Goal: Transaction & Acquisition: Purchase product/service

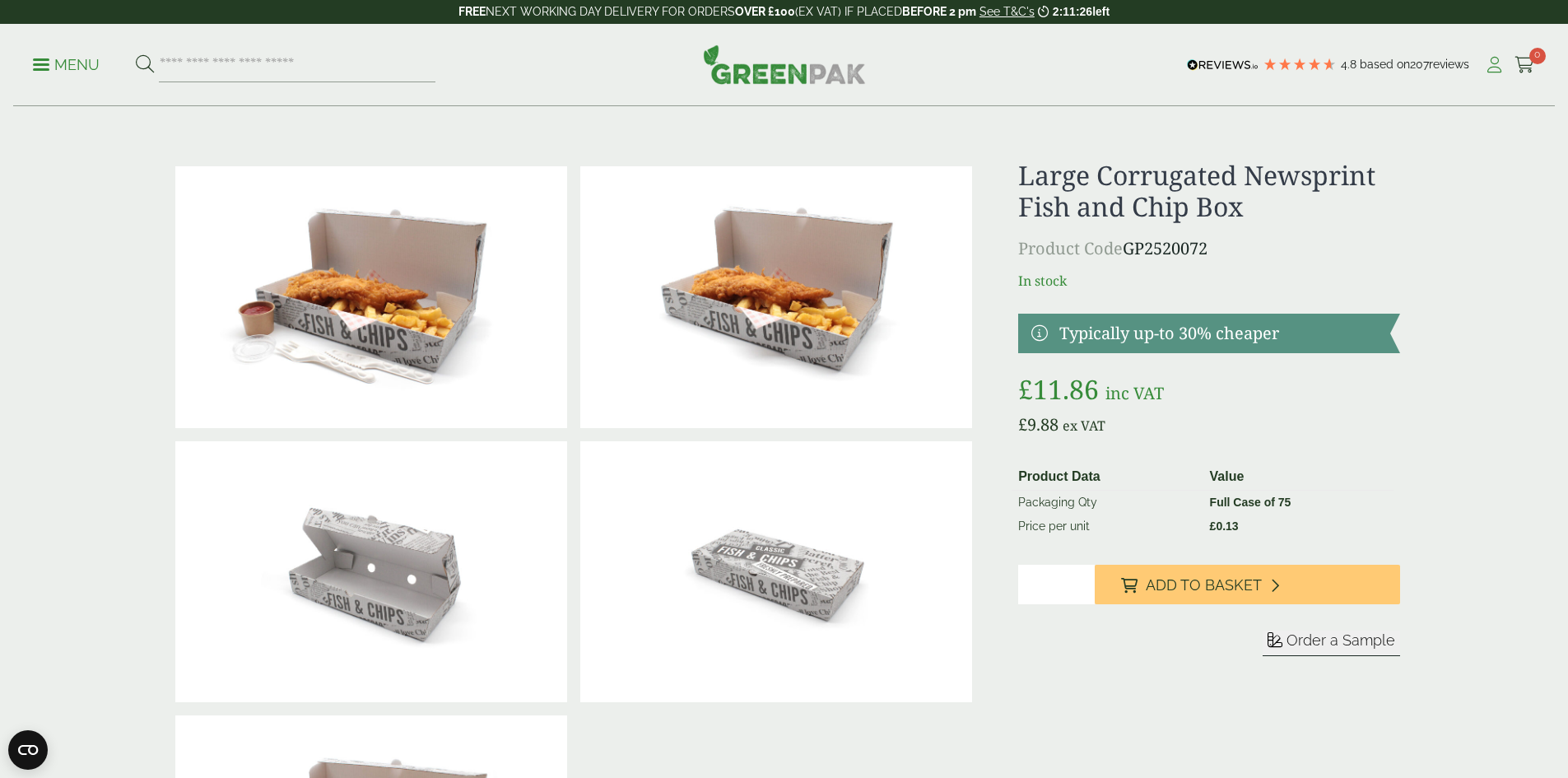
click at [1486, 70] on icon at bounding box center [1494, 65] width 21 height 17
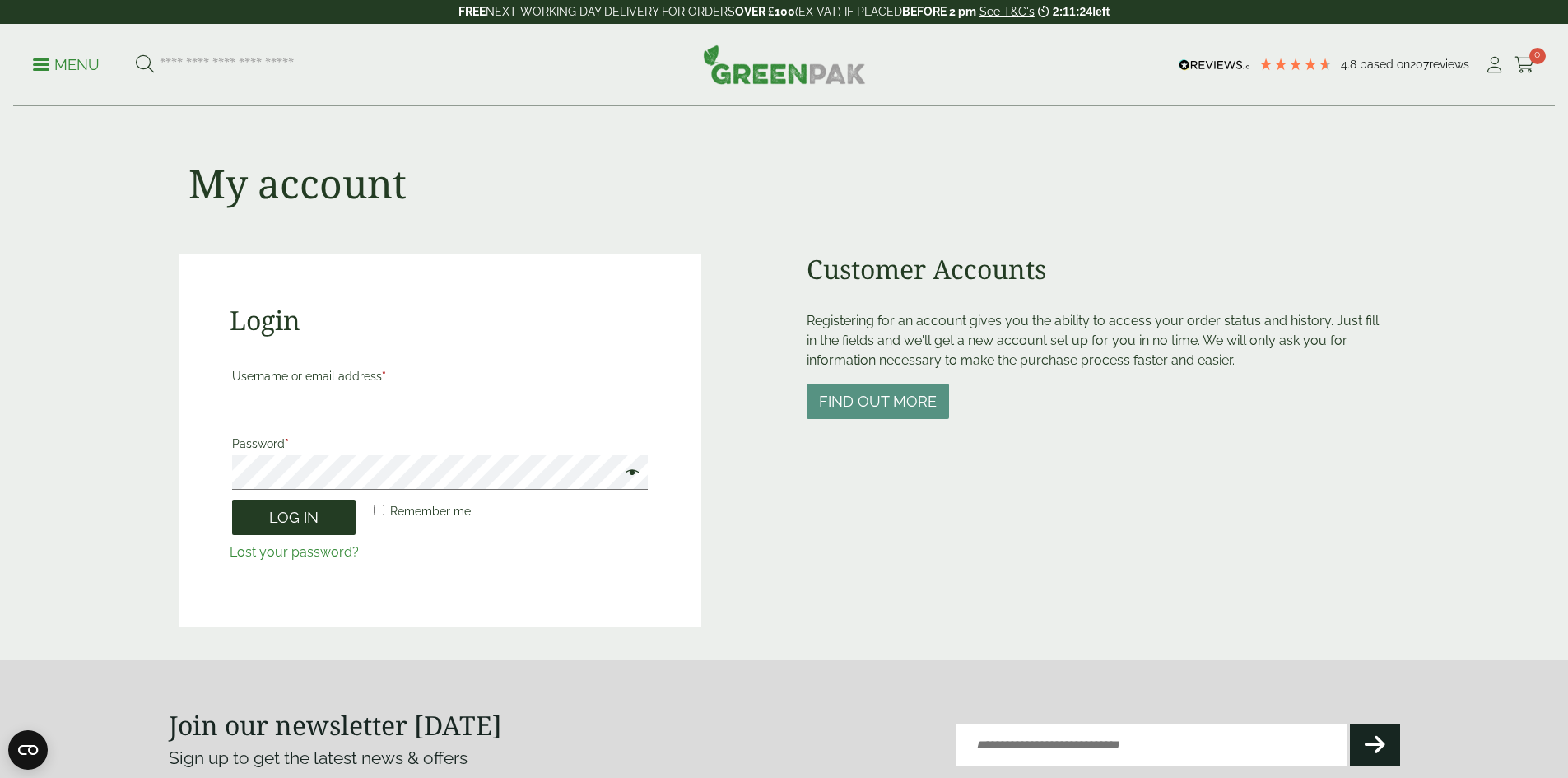
type input "**********"
click at [311, 520] on button "Log in" at bounding box center [294, 517] width 123 height 35
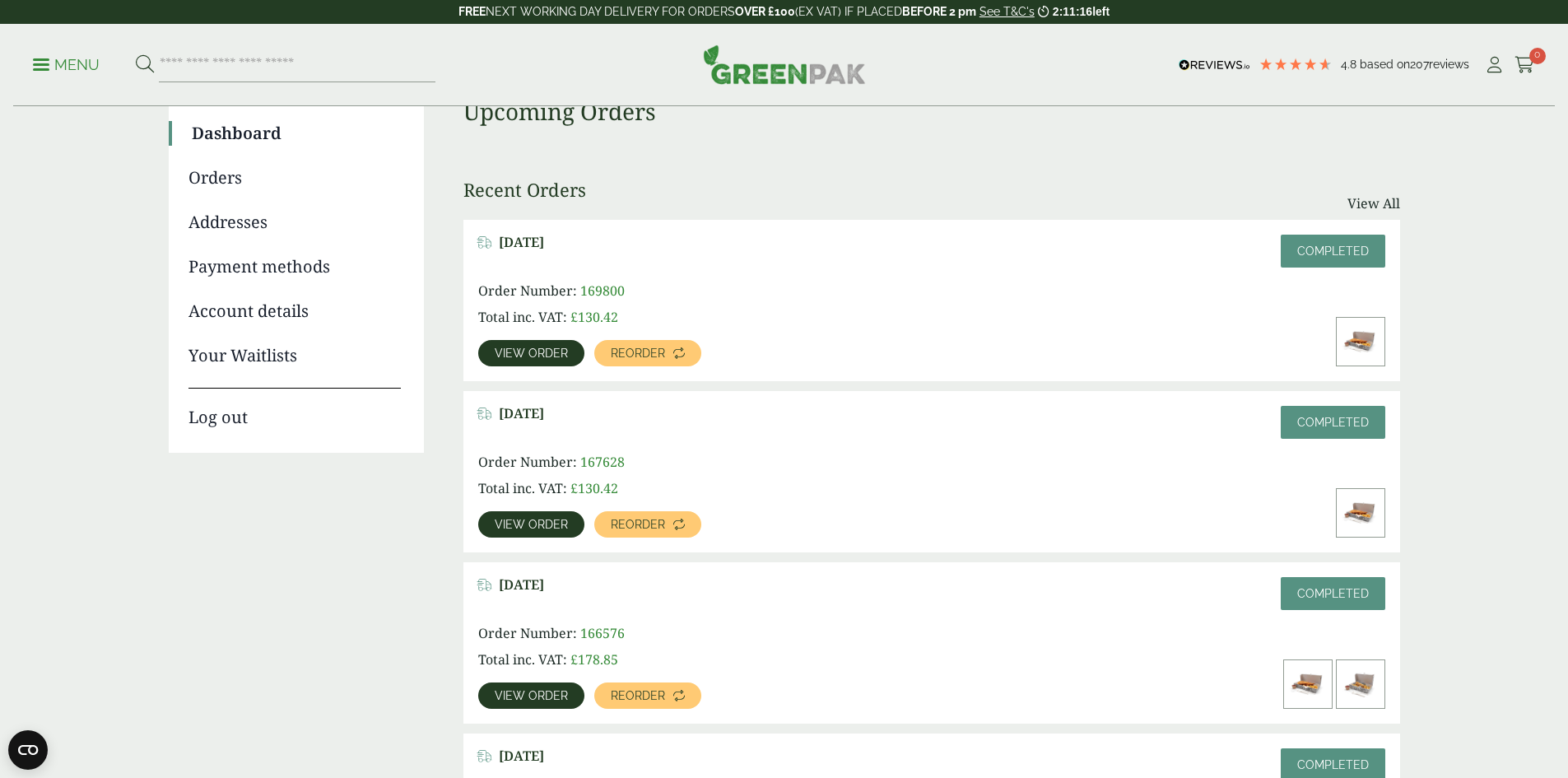
scroll to position [164, 0]
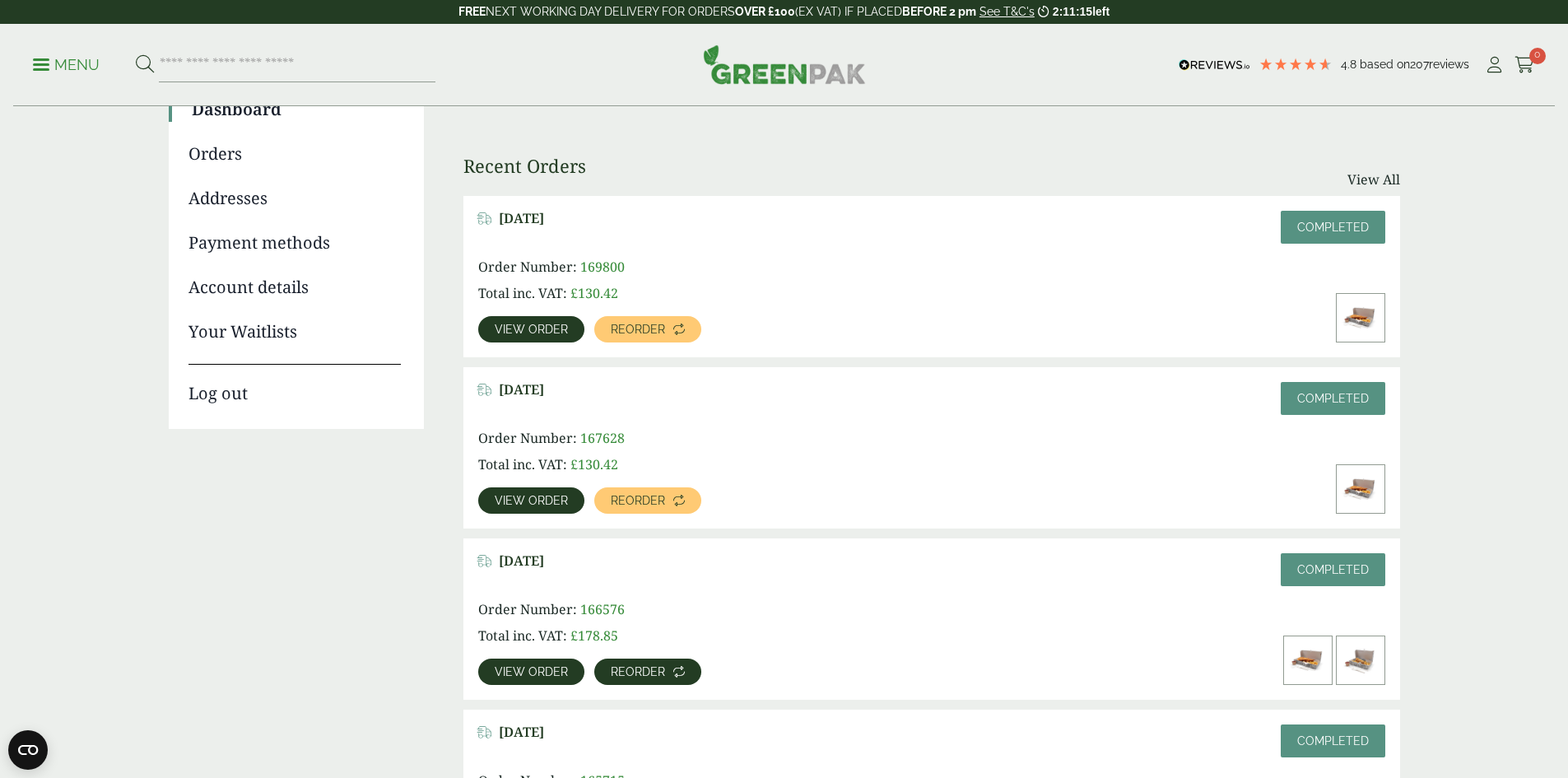
click at [665, 667] on span "Reorder" at bounding box center [638, 672] width 55 height 12
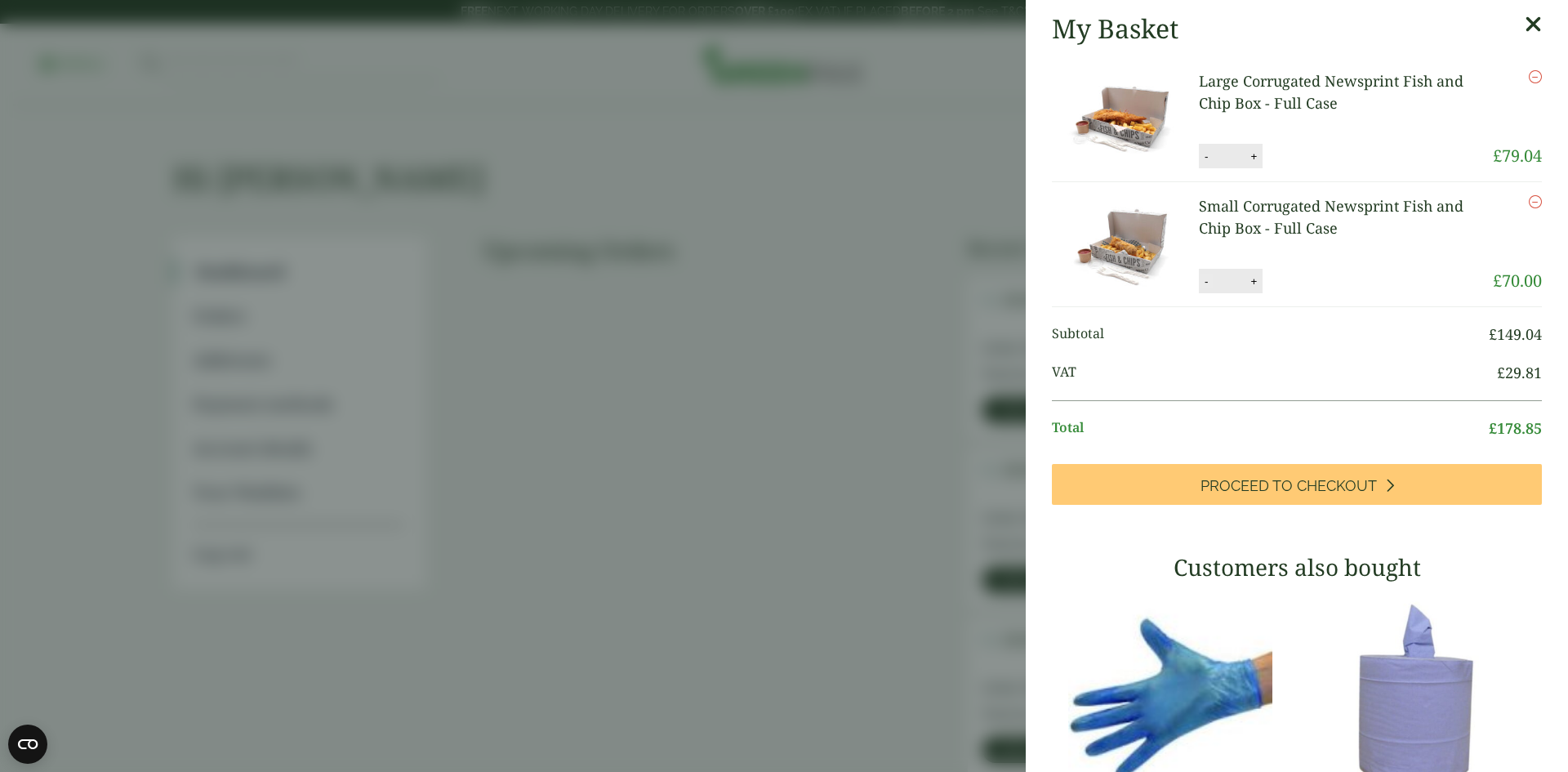
click at [1209, 283] on button "-" at bounding box center [1206, 281] width 13 height 14
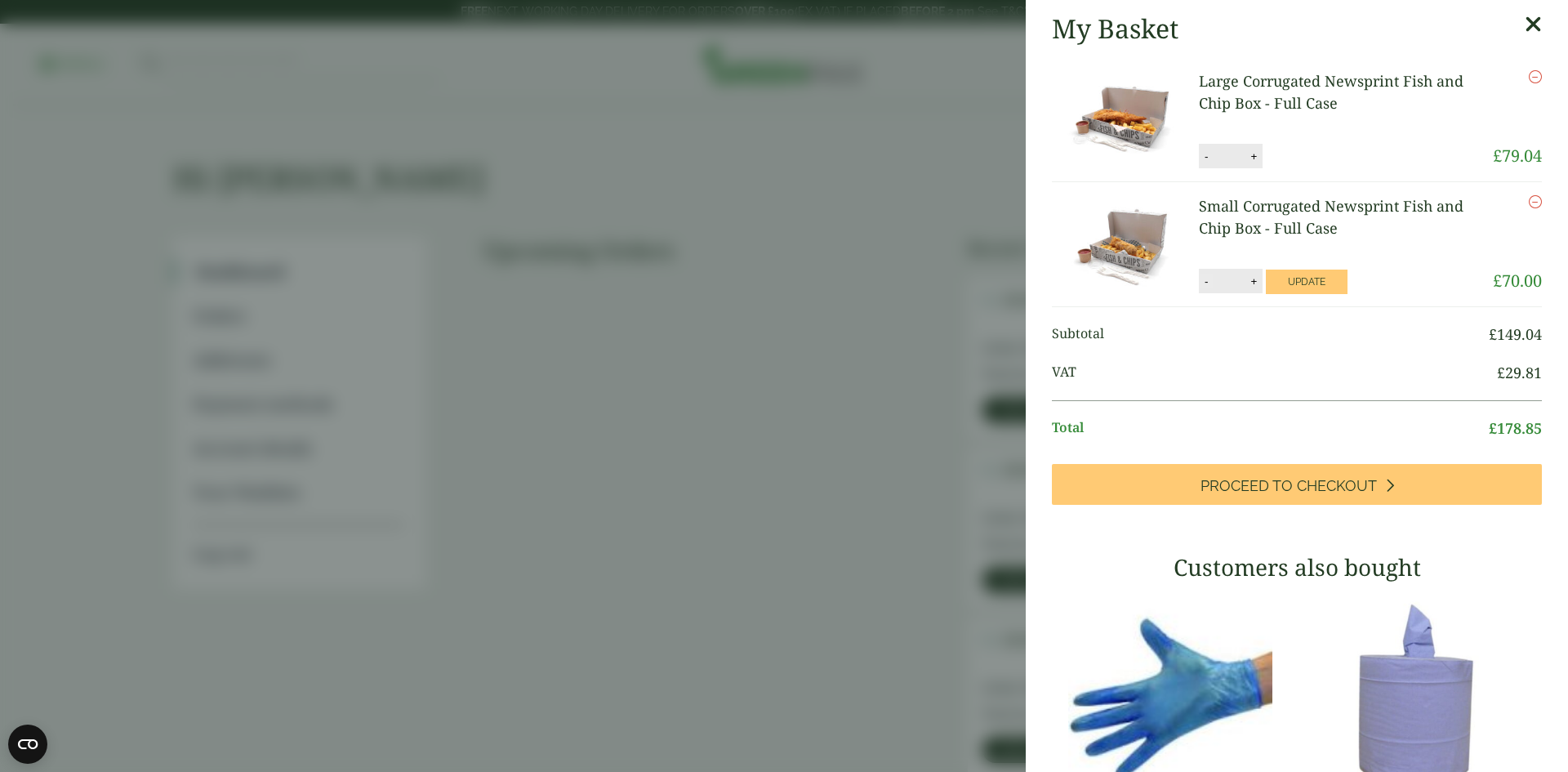
click at [1209, 283] on button "-" at bounding box center [1206, 281] width 13 height 14
type input "*"
click at [1312, 282] on button "Update" at bounding box center [1307, 281] width 81 height 24
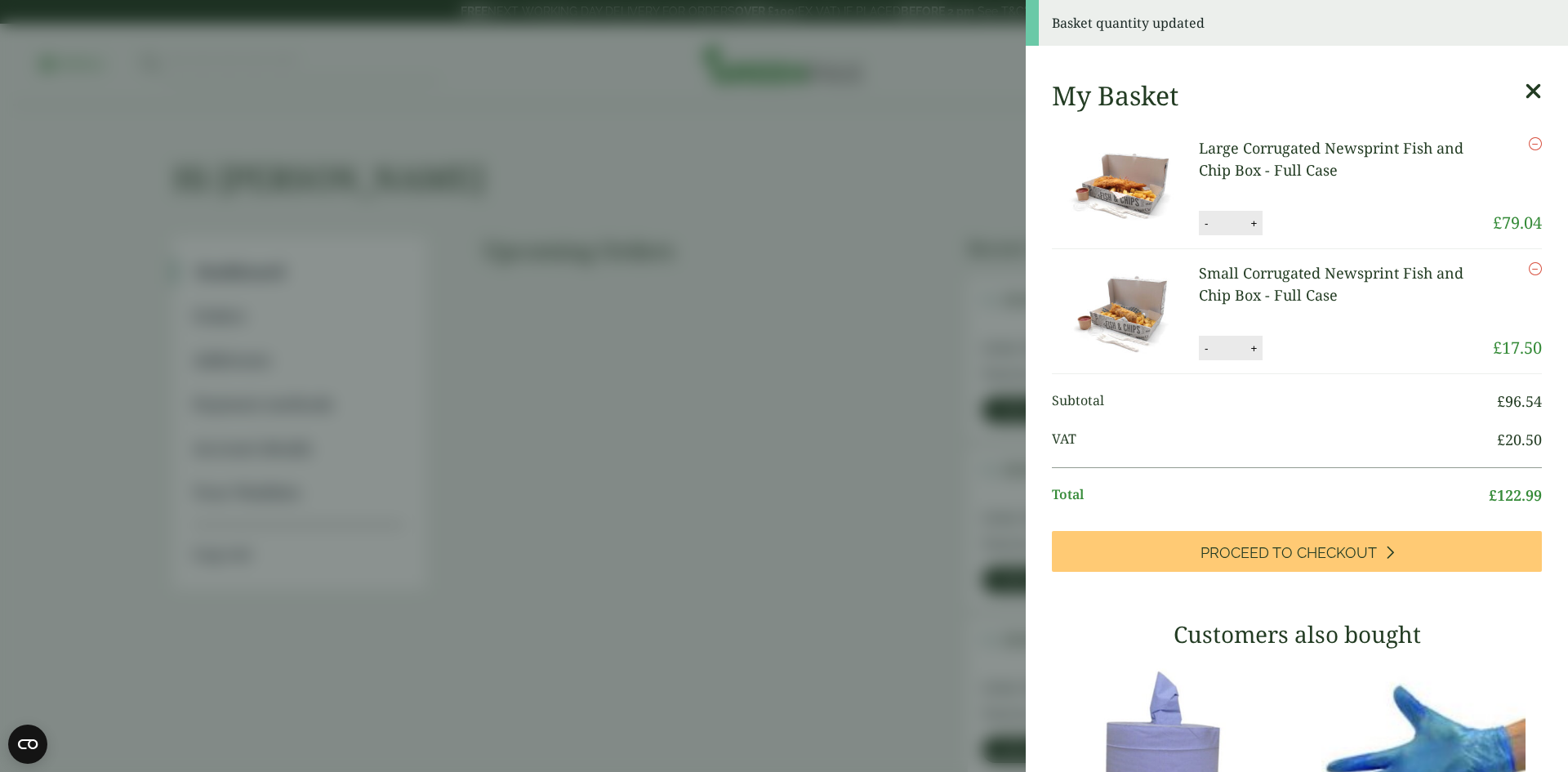
click at [1525, 90] on icon at bounding box center [1534, 92] width 17 height 23
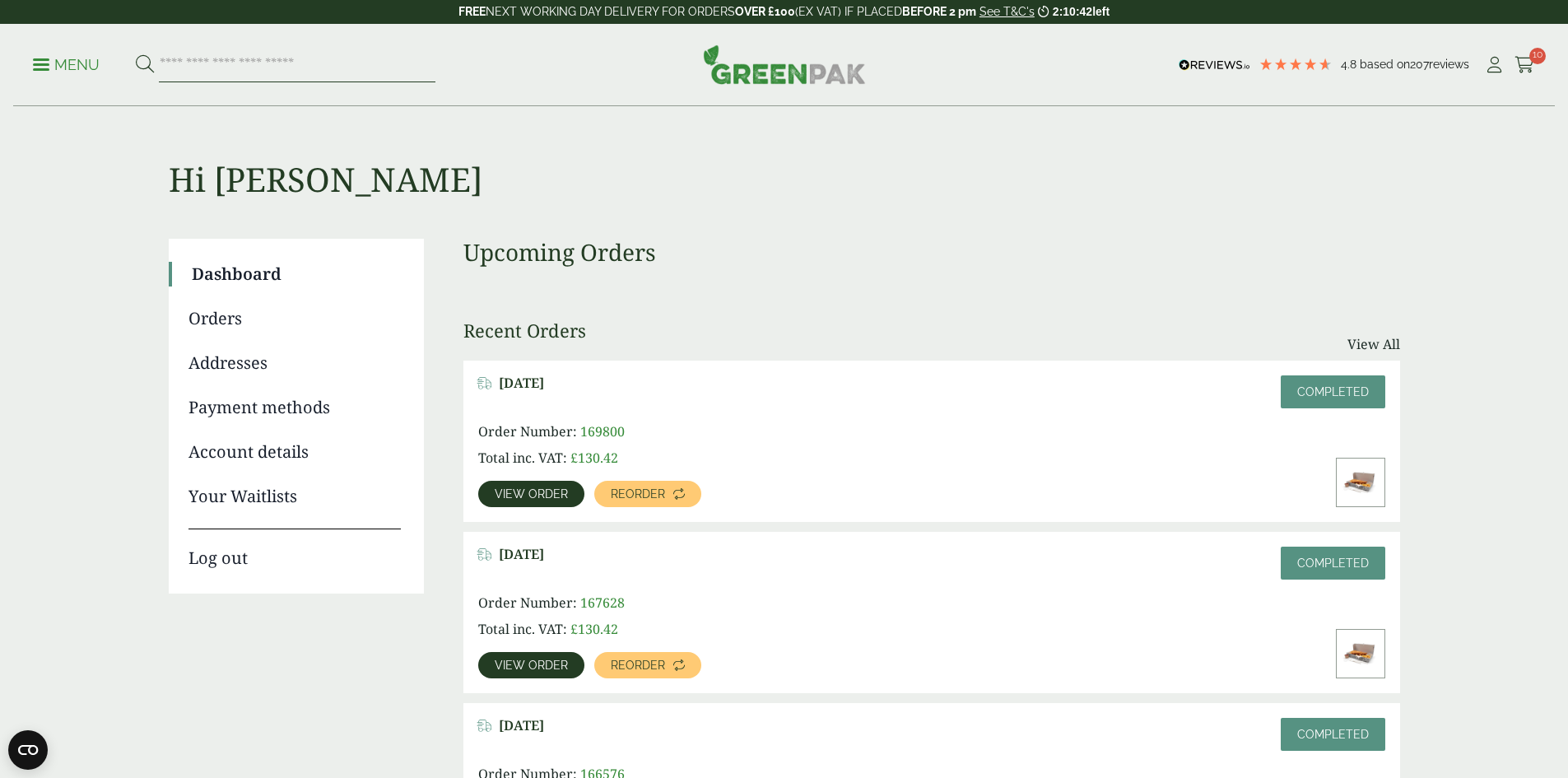
click at [348, 80] on input "search" at bounding box center [297, 65] width 276 height 34
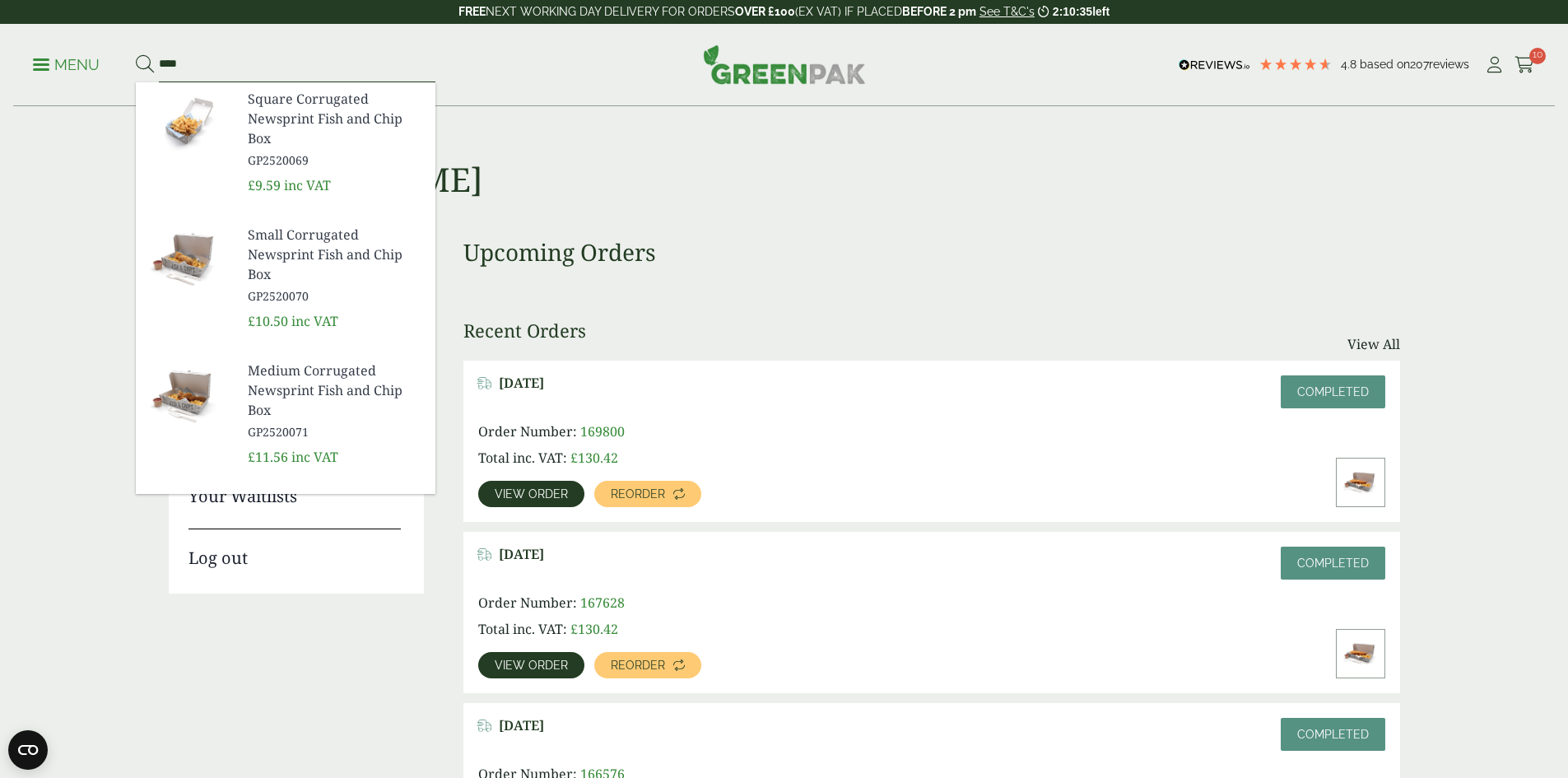
type input "****"
click at [311, 371] on span "Medium Corrugated Newsprint Fish and Chip Box" at bounding box center [335, 390] width 175 height 60
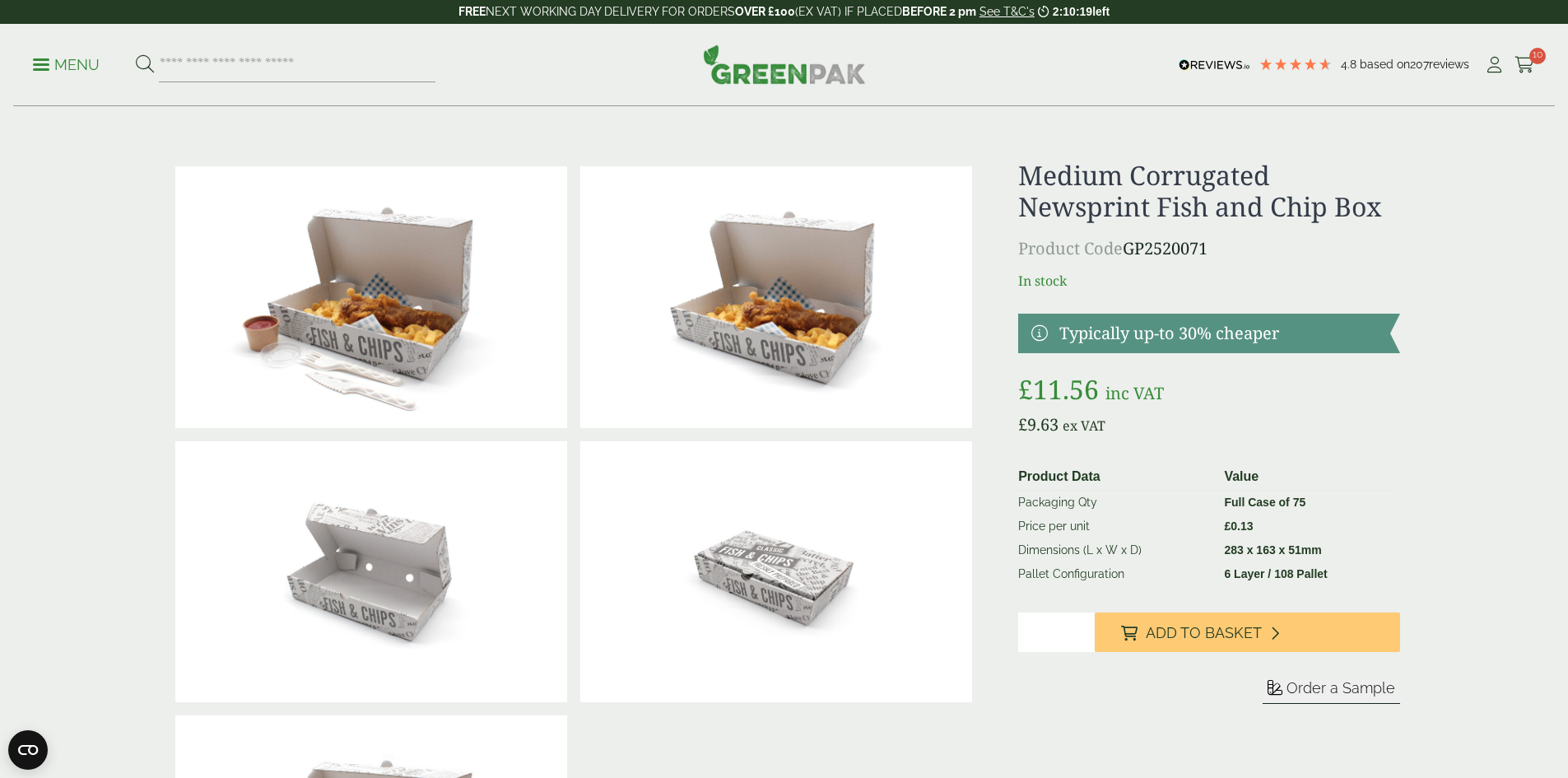
click at [1059, 628] on input "*" at bounding box center [1056, 632] width 76 height 39
type input "*"
click at [1082, 627] on input "*" at bounding box center [1056, 632] width 76 height 39
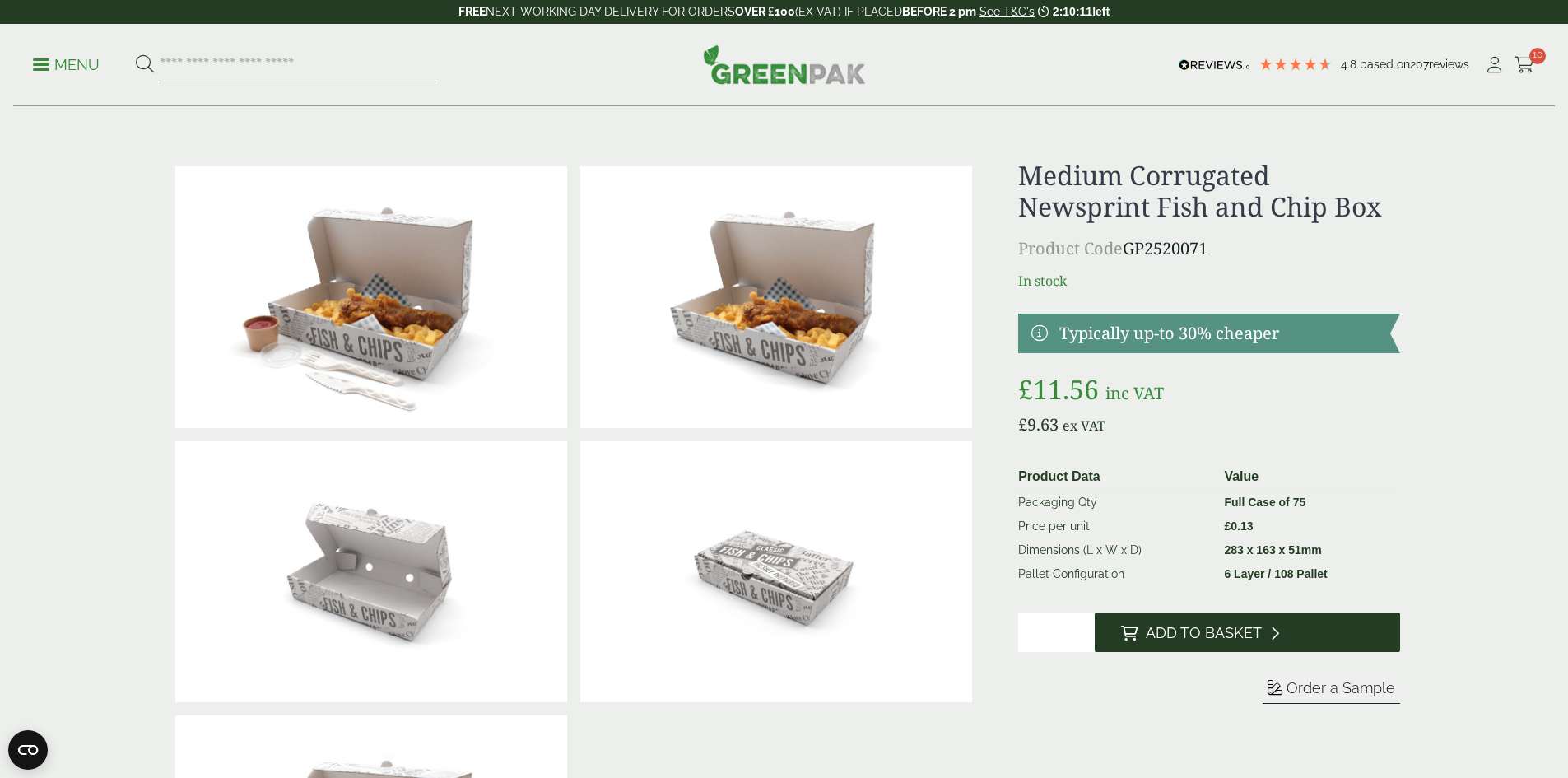
click at [1163, 629] on span "Add to Basket" at bounding box center [1204, 633] width 116 height 19
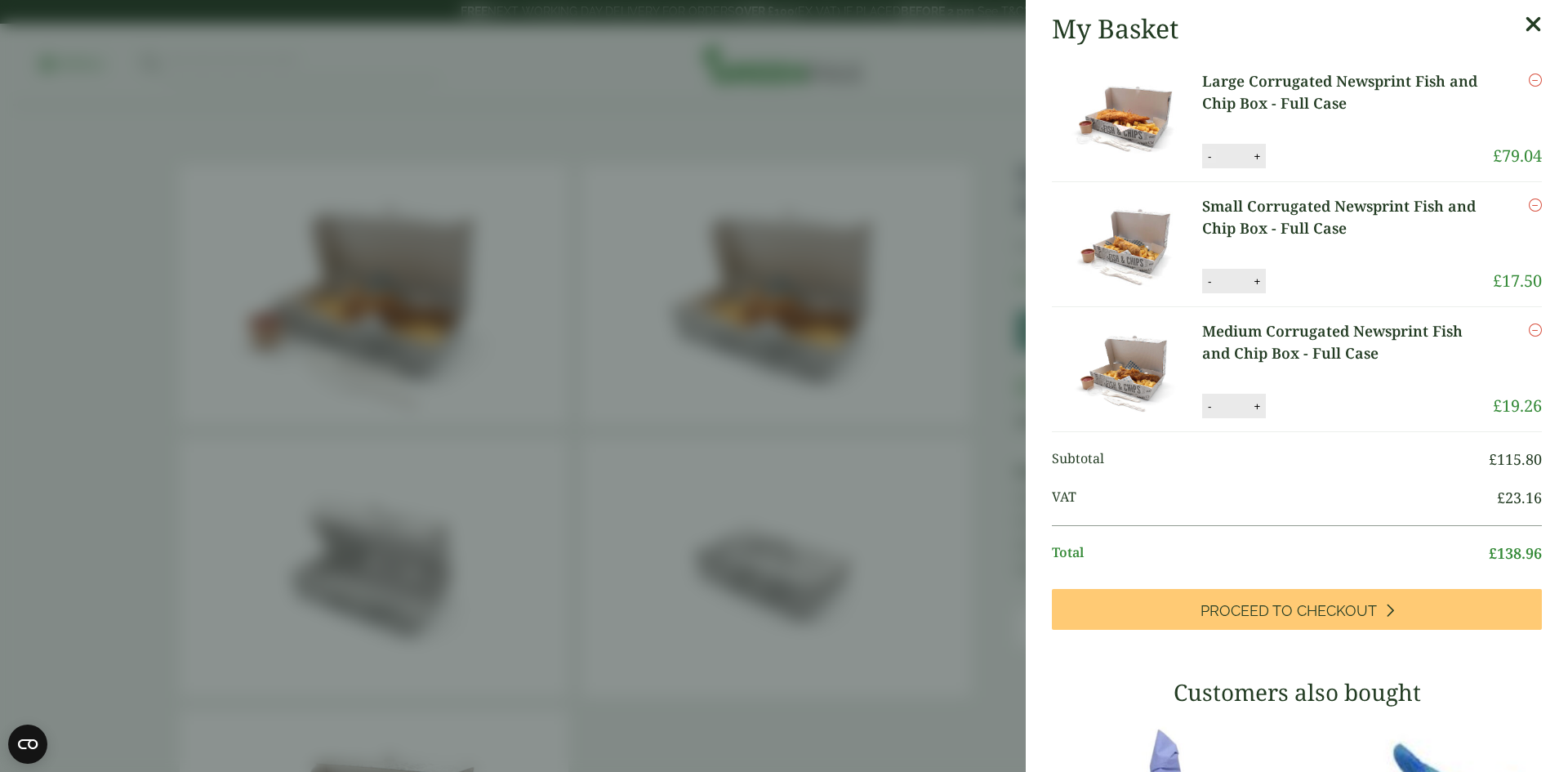
click at [1209, 158] on button "-" at bounding box center [1209, 156] width 13 height 14
type input "*"
click at [1301, 158] on button "Update" at bounding box center [1310, 156] width 81 height 24
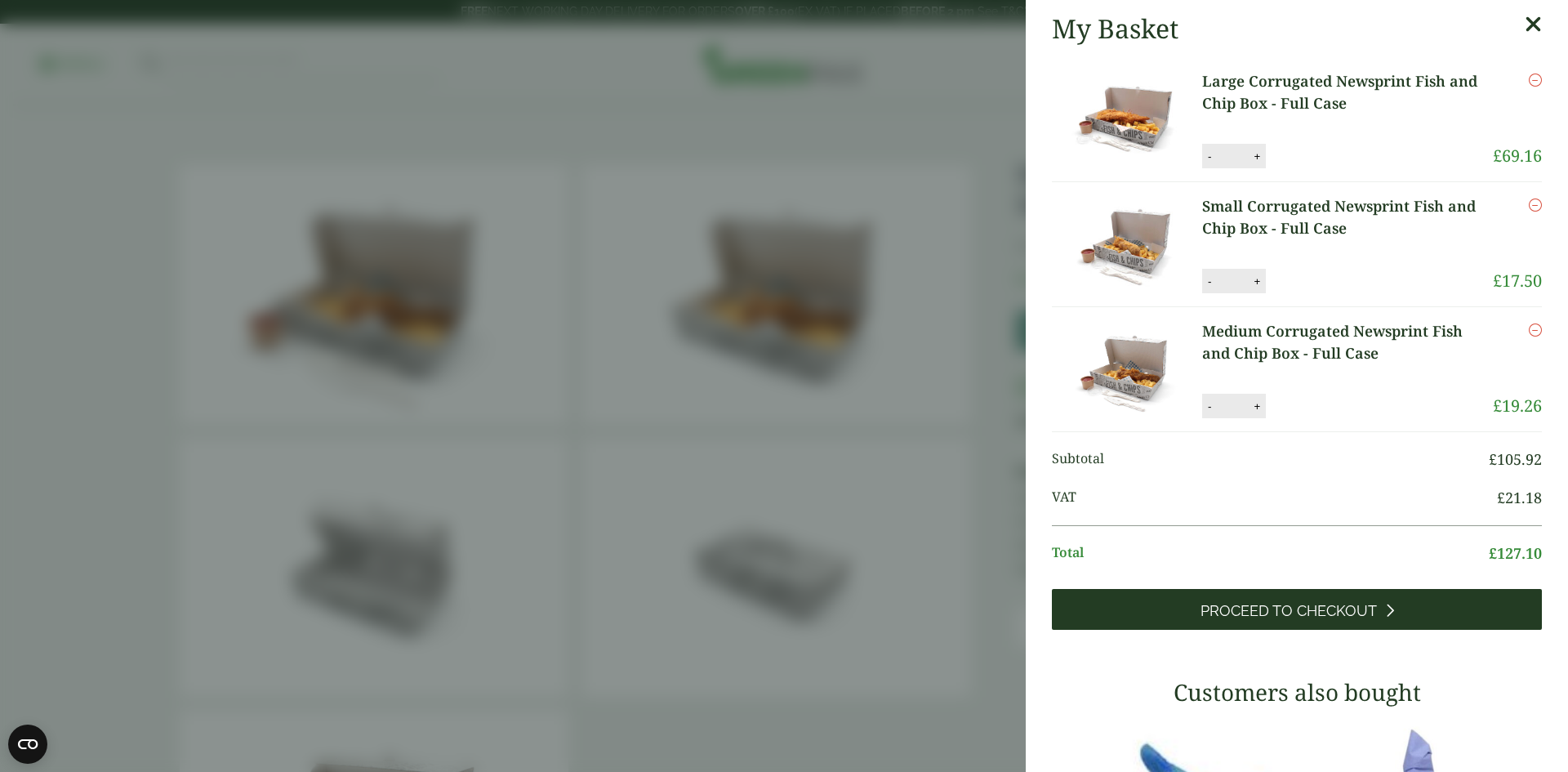
click at [1288, 602] on span "Proceed to Checkout" at bounding box center [1289, 611] width 176 height 18
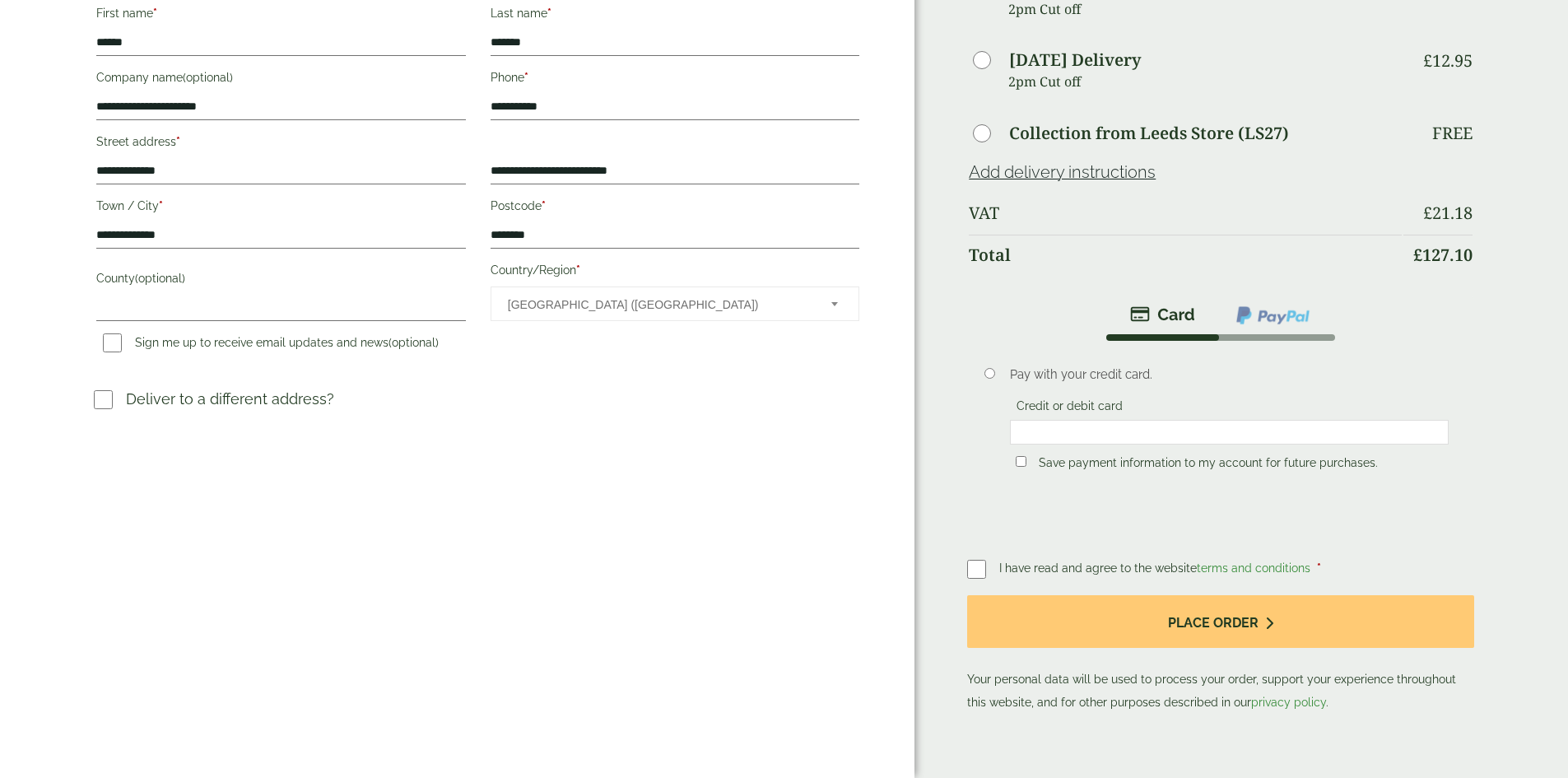
scroll to position [411, 0]
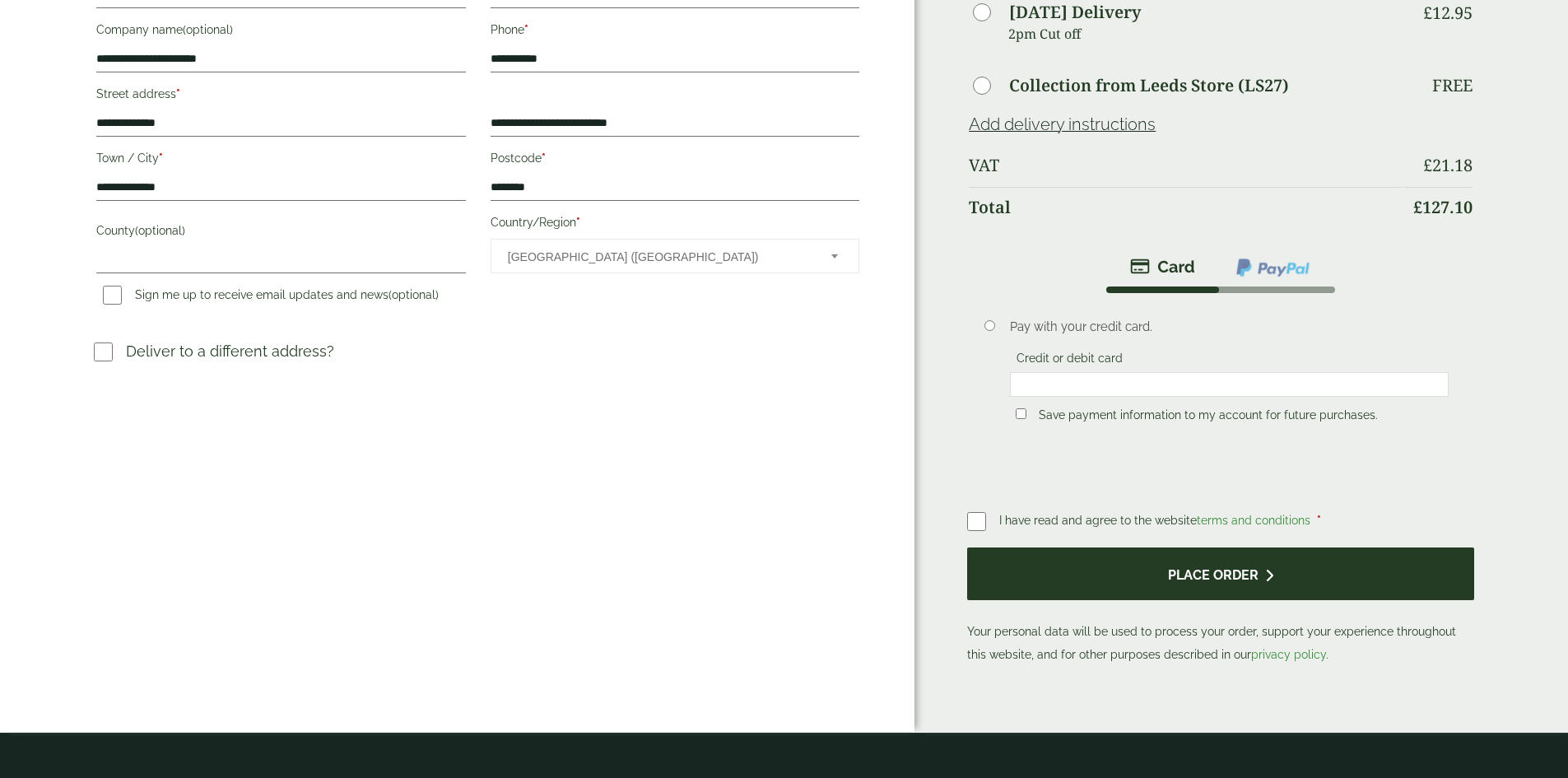
click at [1097, 565] on button "Place order" at bounding box center [1220, 574] width 506 height 54
